Goal: Task Accomplishment & Management: Manage account settings

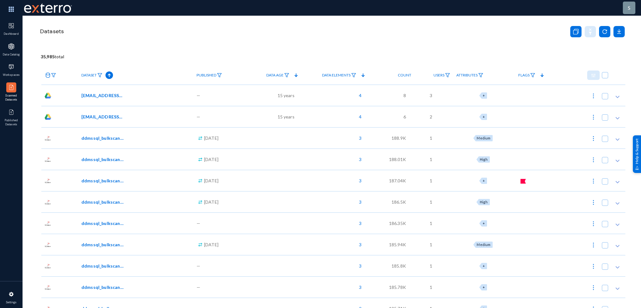
click at [251, 142] on div at bounding box center [272, 137] width 56 height 21
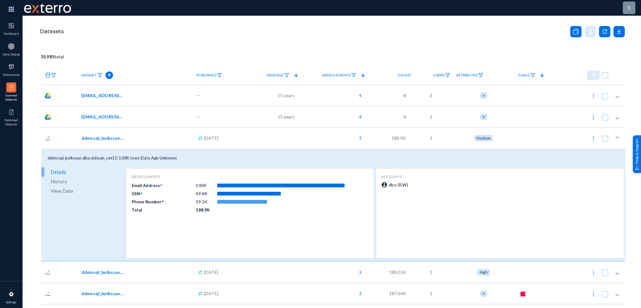
click at [35, 139] on div "s Dashboard Data Catalog Workspaces Scanned Datasets Published Datasets Setting…" at bounding box center [320, 154] width 641 height 308
click at [244, 140] on div ".cls-1 { fill: #00bcd5; stroke-width: 0px; } Sep 3, 2025" at bounding box center [219, 137] width 51 height 21
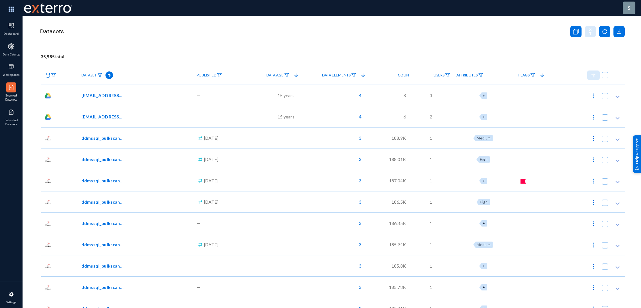
click at [244, 159] on div ".cls-1 { fill: #00bcd5; stroke-width: 0px; } Sep 3, 2025" at bounding box center [219, 158] width 51 height 21
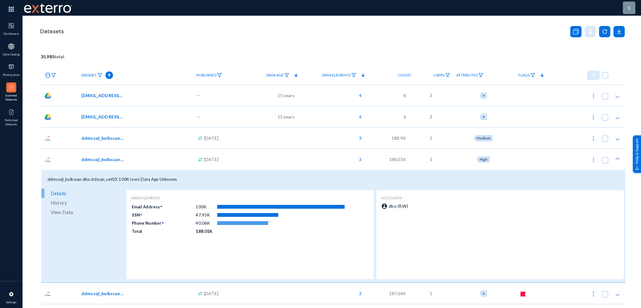
click at [244, 158] on div ".cls-1 { fill: #00bcd5; stroke-width: 0px; } Sep 3, 2025" at bounding box center [219, 158] width 51 height 21
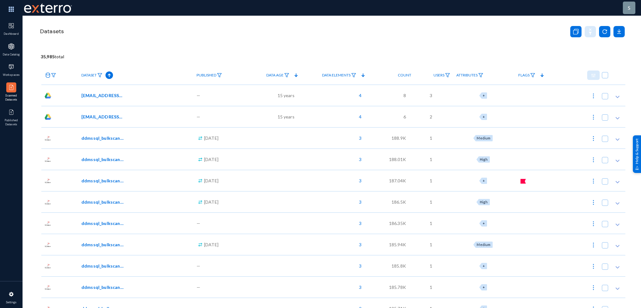
click at [257, 201] on div at bounding box center [272, 201] width 56 height 21
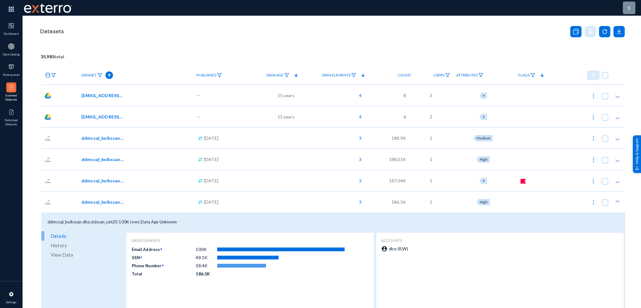
click at [257, 201] on div at bounding box center [272, 201] width 56 height 21
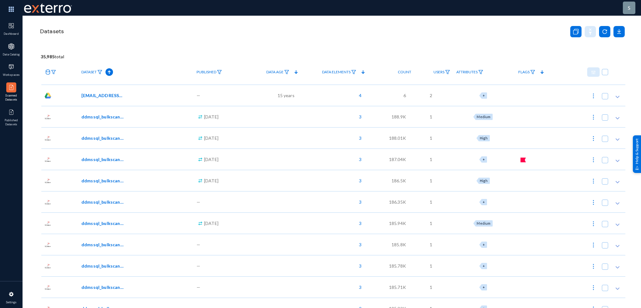
scroll to position [31, 0]
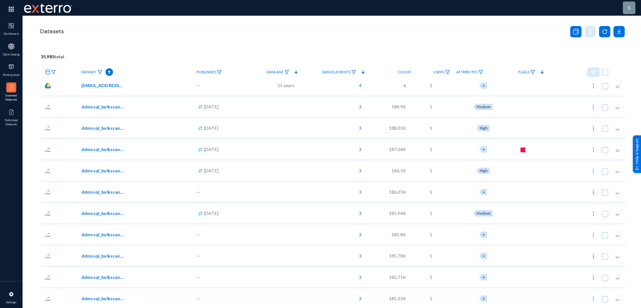
click at [275, 237] on div at bounding box center [272, 234] width 56 height 21
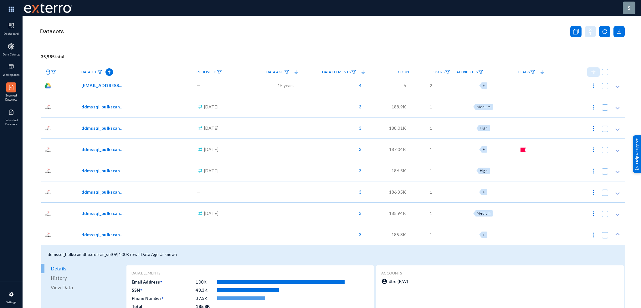
click at [276, 234] on div at bounding box center [272, 234] width 56 height 21
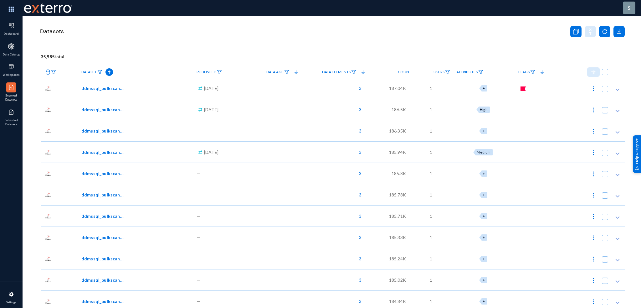
scroll to position [94, 0]
click at [592, 89] on img at bounding box center [594, 87] width 6 height 6
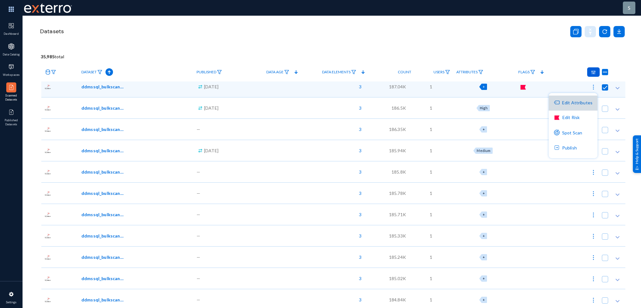
click at [579, 104] on button "Edit Attributes" at bounding box center [573, 103] width 49 height 15
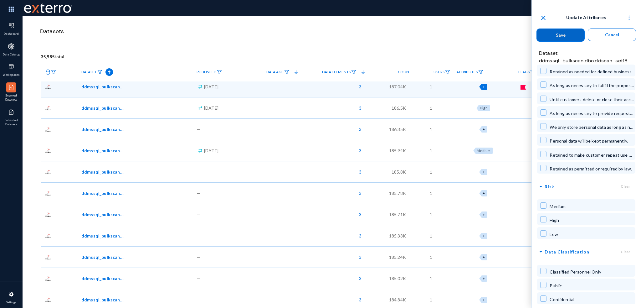
scroll to position [0, 0]
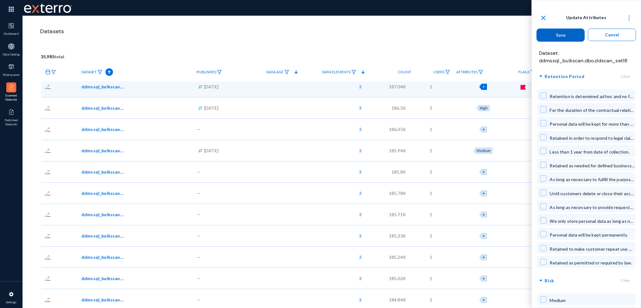
click at [544, 18] on mat-icon "close" at bounding box center [544, 18] width 8 height 8
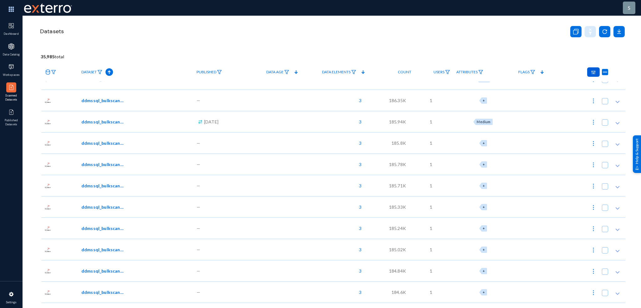
scroll to position [157, 0]
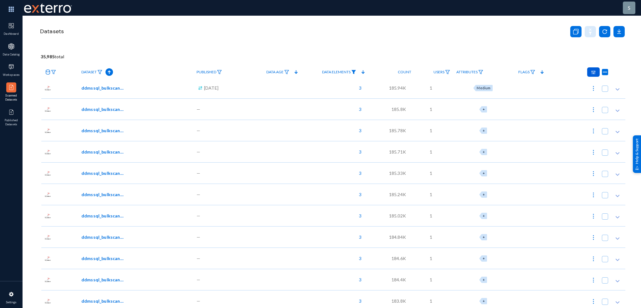
click at [356, 72] on img at bounding box center [353, 72] width 5 height 4
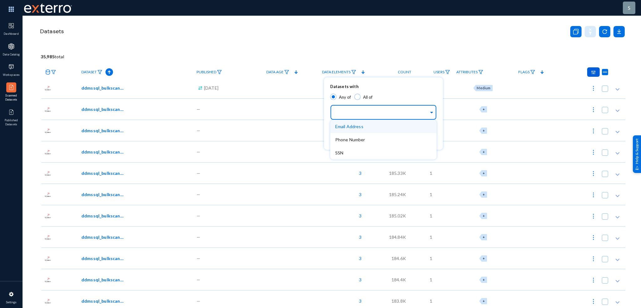
click at [360, 114] on input "text" at bounding box center [382, 113] width 94 height 6
click at [357, 151] on div "SSN" at bounding box center [383, 152] width 106 height 13
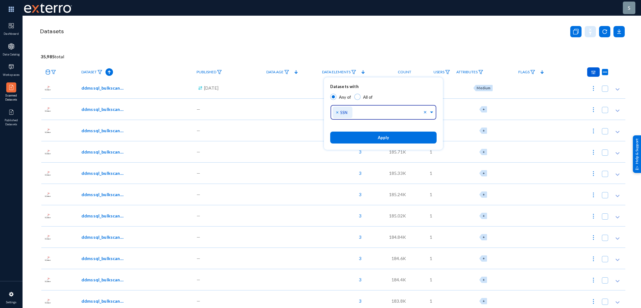
click at [360, 139] on button "Apply" at bounding box center [383, 138] width 106 height 12
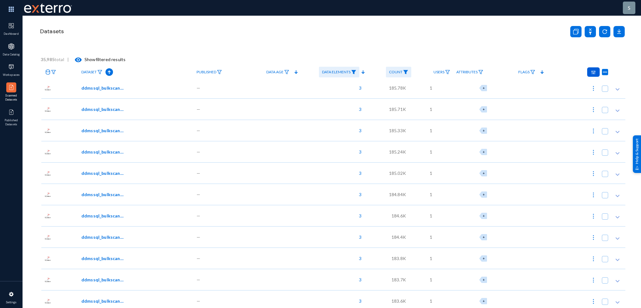
click at [344, 237] on div "3" at bounding box center [333, 236] width 67 height 21
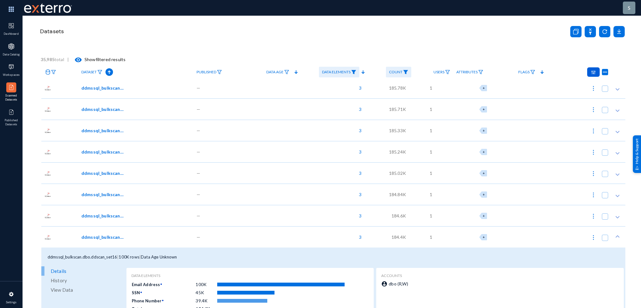
click at [342, 235] on div "3" at bounding box center [333, 236] width 67 height 21
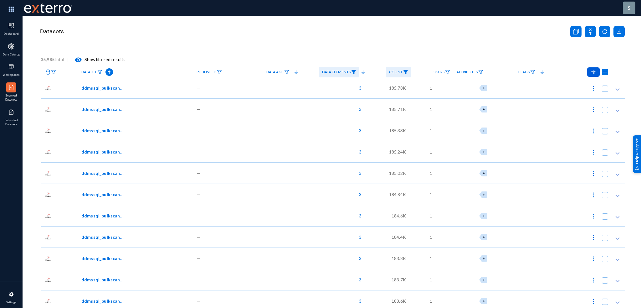
click at [591, 86] on img at bounding box center [594, 88] width 6 height 6
checkbox input "false"
checkbox input "true"
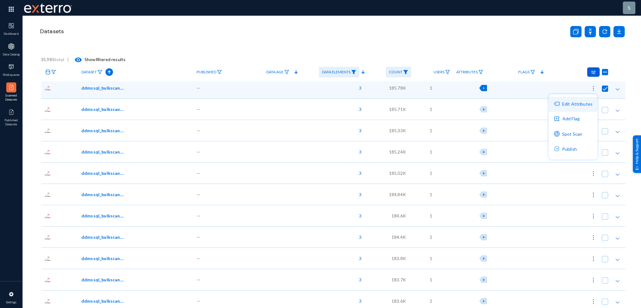
click at [584, 104] on button "Edit Attributes" at bounding box center [573, 104] width 49 height 15
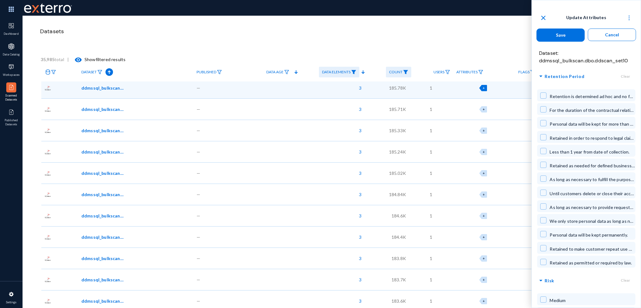
click at [542, 18] on mat-icon "close" at bounding box center [544, 18] width 8 height 8
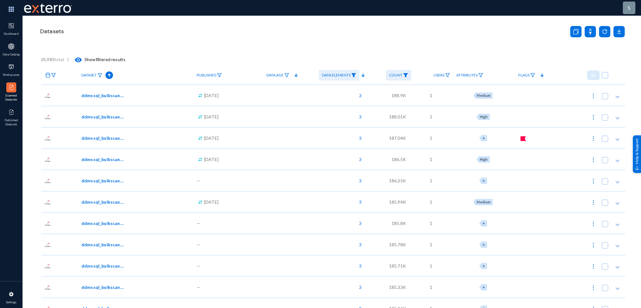
click at [593, 95] on img at bounding box center [594, 96] width 6 height 6
checkbox input "true"
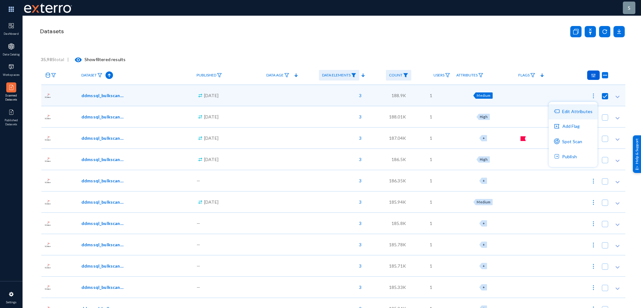
click at [582, 110] on button "Edit Attributes" at bounding box center [573, 111] width 49 height 15
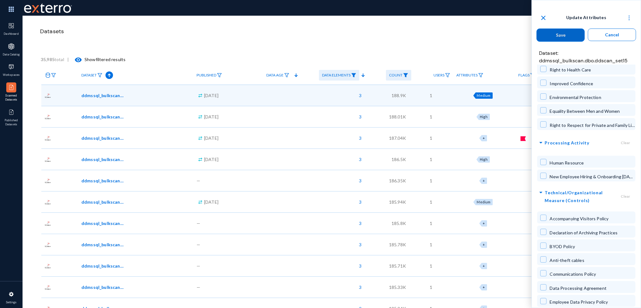
scroll to position [1754, 0]
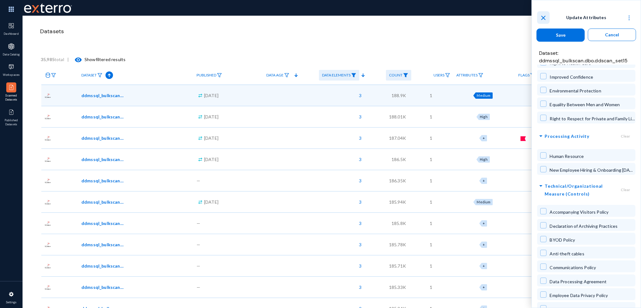
click at [545, 17] on mat-icon "close" at bounding box center [544, 18] width 8 height 8
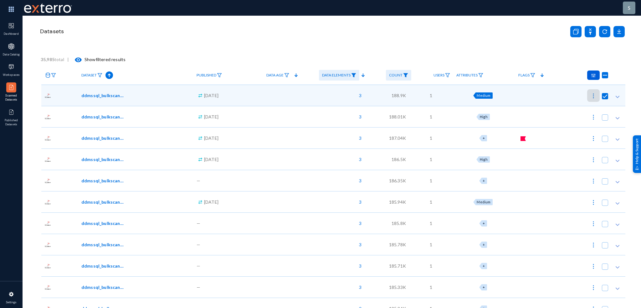
click at [591, 95] on img at bounding box center [594, 96] width 6 height 6
click at [585, 111] on button "Edit Attributes" at bounding box center [573, 111] width 49 height 15
checkbox input "false"
click at [506, 48] on div "Datasets" at bounding box center [332, 39] width 587 height 47
click at [593, 94] on img at bounding box center [594, 96] width 6 height 6
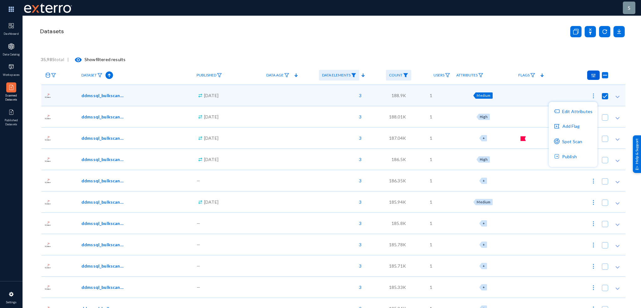
click at [414, 40] on div at bounding box center [320, 154] width 641 height 308
click at [13, 46] on img at bounding box center [11, 46] width 6 height 6
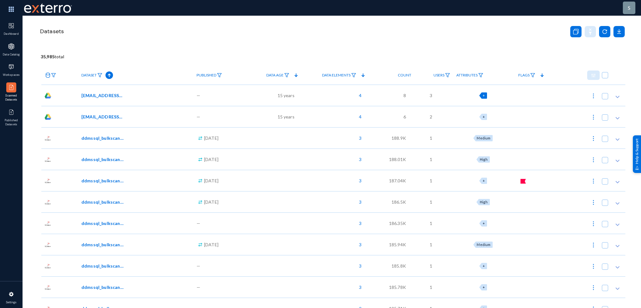
click at [485, 95] on span "+" at bounding box center [484, 95] width 2 height 4
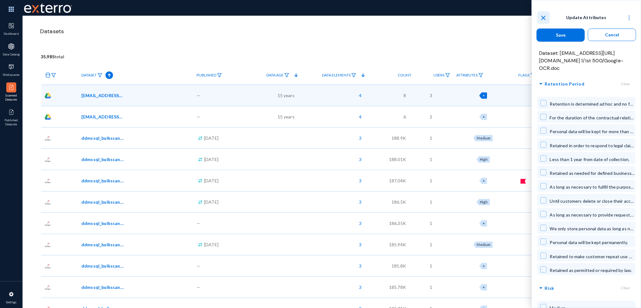
click at [543, 19] on mat-icon "close" at bounding box center [544, 18] width 8 height 8
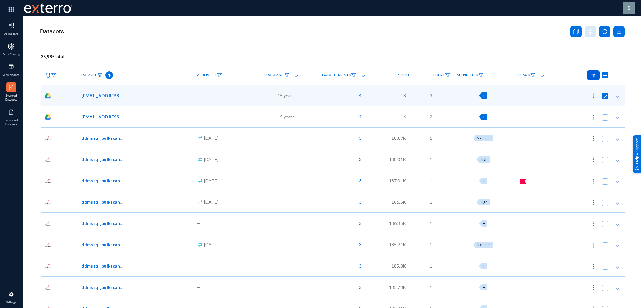
click at [485, 119] on div "+" at bounding box center [484, 117] width 8 height 6
checkbox input "false"
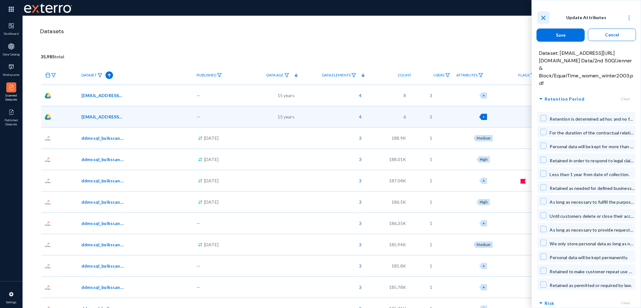
click at [543, 18] on mat-icon "close" at bounding box center [544, 18] width 8 height 8
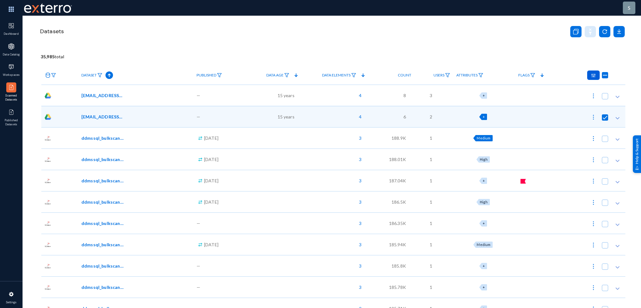
click at [486, 138] on span "Medium" at bounding box center [484, 138] width 14 height 4
checkbox input "false"
checkbox input "true"
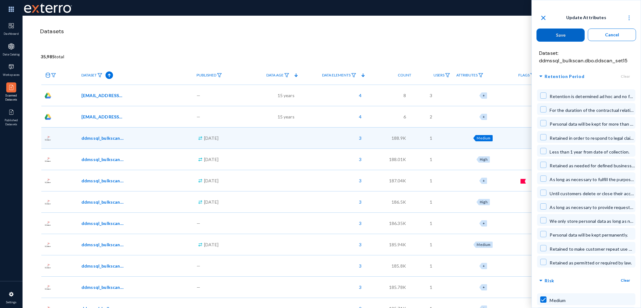
click at [545, 17] on mat-icon "close" at bounding box center [544, 18] width 8 height 8
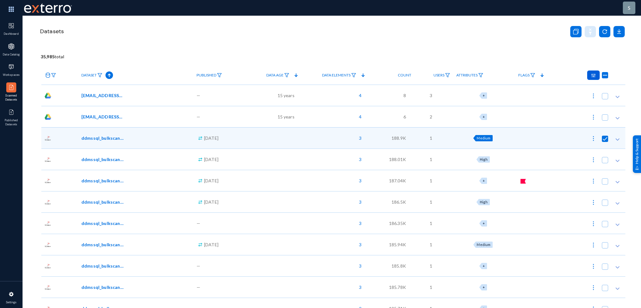
checkbox input "false"
click at [591, 95] on img at bounding box center [594, 96] width 6 height 6
checkbox input "true"
checkbox input "false"
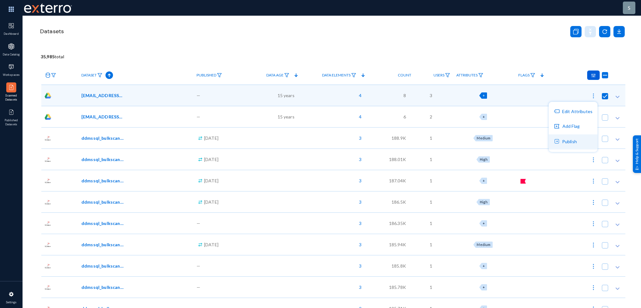
click at [573, 143] on button "Publish" at bounding box center [573, 141] width 49 height 15
click at [13, 114] on img at bounding box center [11, 112] width 6 height 6
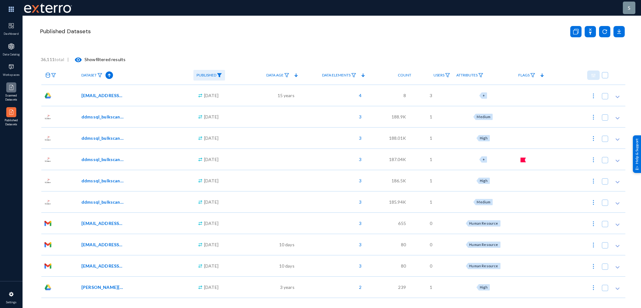
click at [10, 89] on img at bounding box center [11, 87] width 6 height 6
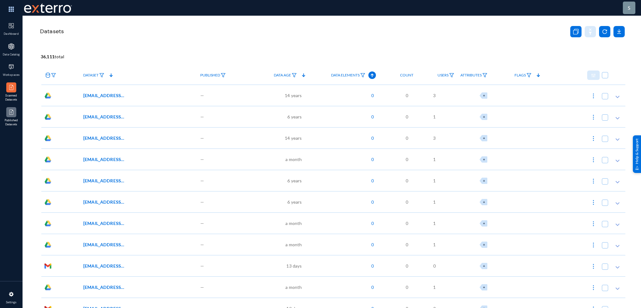
click at [13, 114] on img at bounding box center [11, 112] width 6 height 6
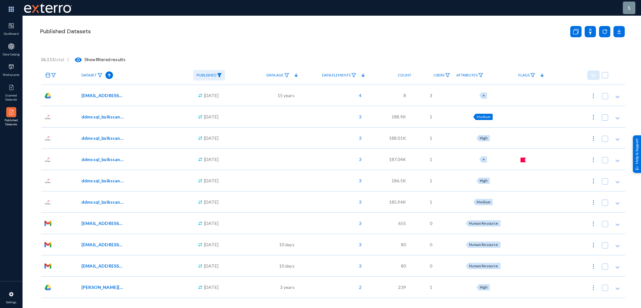
click at [489, 118] on span "Medium" at bounding box center [484, 117] width 14 height 4
checkbox input "true"
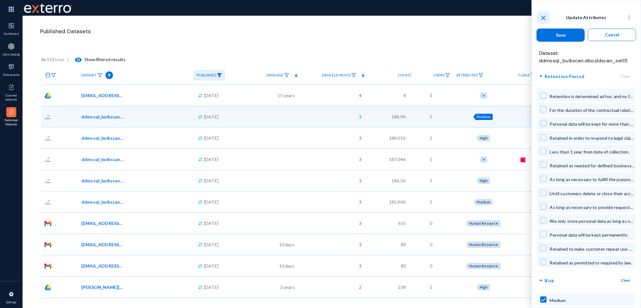
click at [544, 18] on mat-icon "close" at bounding box center [544, 18] width 8 height 8
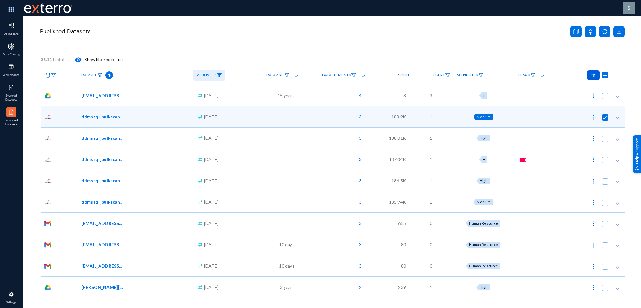
checkbox input "false"
click at [239, 46] on div "Published Datasets" at bounding box center [332, 39] width 587 height 47
click at [141, 49] on div "Published Datasets" at bounding box center [332, 39] width 587 height 47
click at [12, 88] on img at bounding box center [11, 87] width 6 height 6
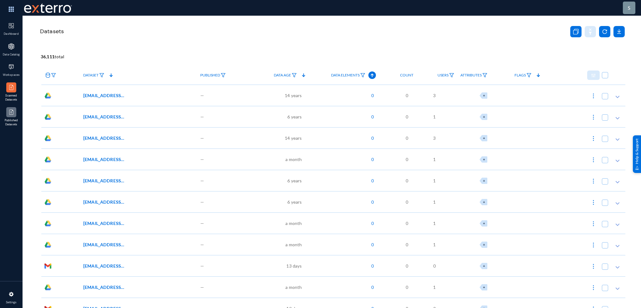
click at [12, 113] on img at bounding box center [11, 112] width 6 height 6
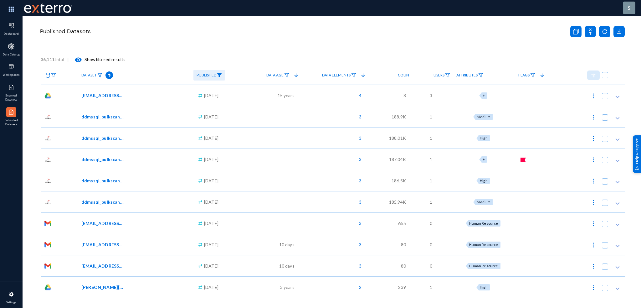
click at [170, 39] on div "Published Datasets" at bounding box center [300, 31] width 523 height 15
